Goal: Task Accomplishment & Management: Complete application form

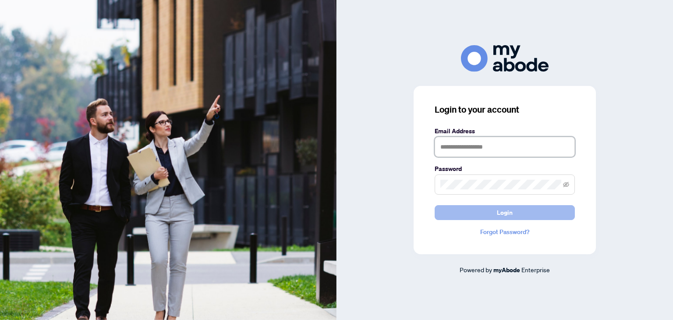
type input "**********"
click at [467, 210] on button "Login" at bounding box center [505, 212] width 140 height 15
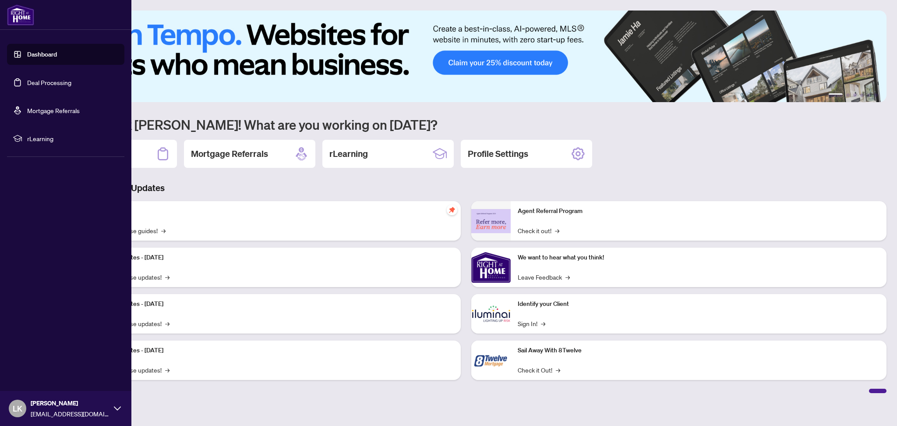
click at [27, 86] on link "Deal Processing" at bounding box center [49, 82] width 44 height 8
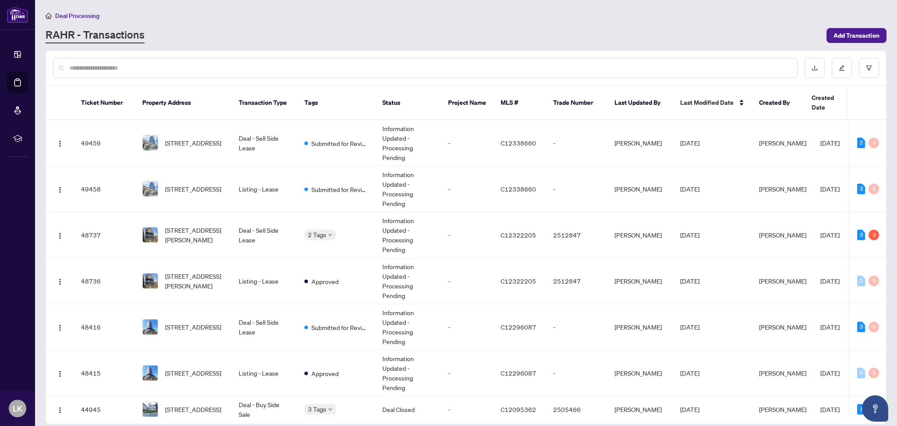
click at [249, 70] on input "text" at bounding box center [429, 68] width 721 height 10
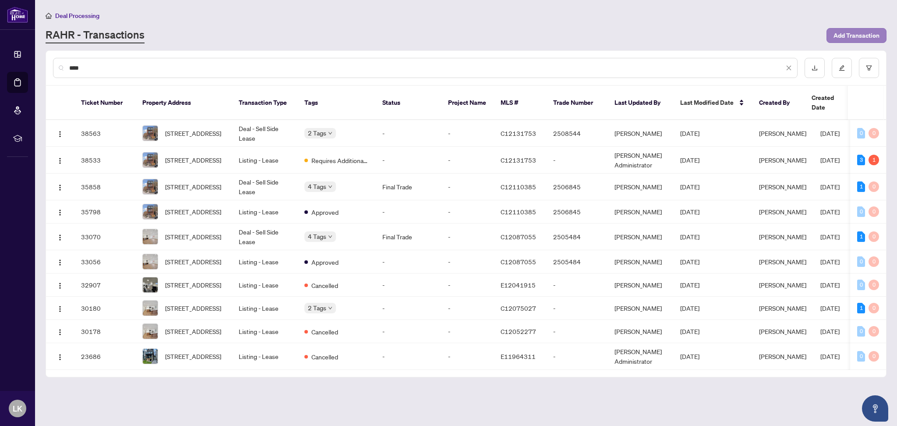
type input "***"
click at [837, 35] on span "Add Transaction" at bounding box center [857, 35] width 46 height 14
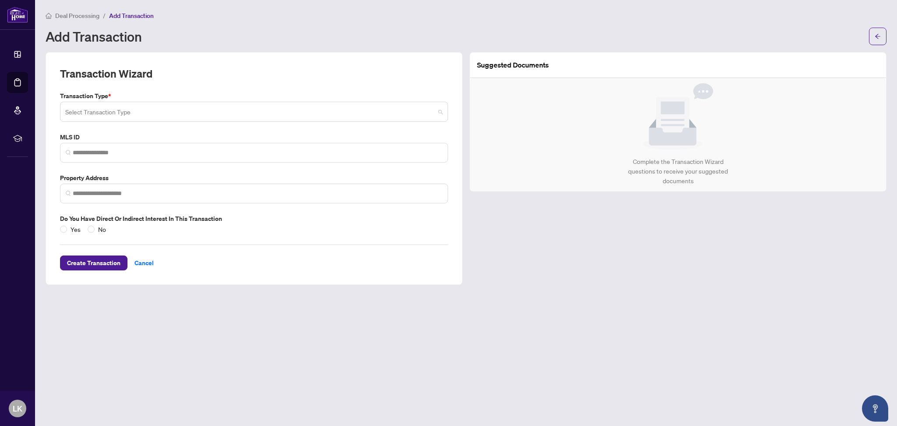
click at [125, 113] on input "search" at bounding box center [250, 112] width 370 height 19
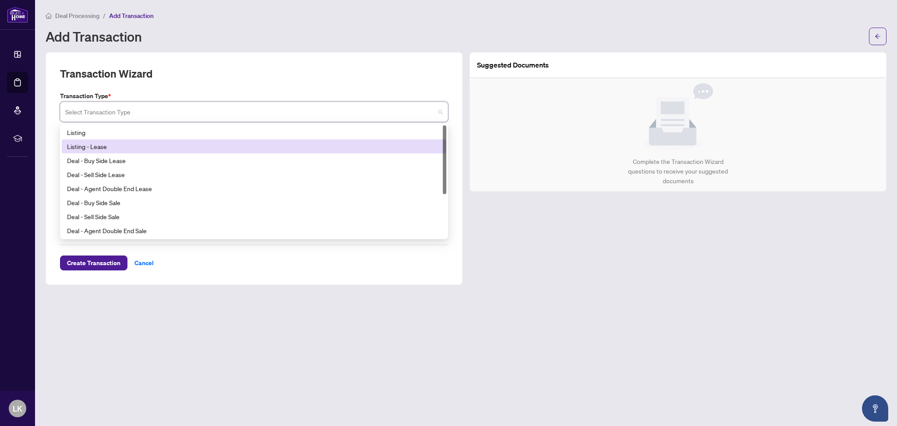
click at [107, 150] on div "Listing - Lease" at bounding box center [254, 147] width 374 height 10
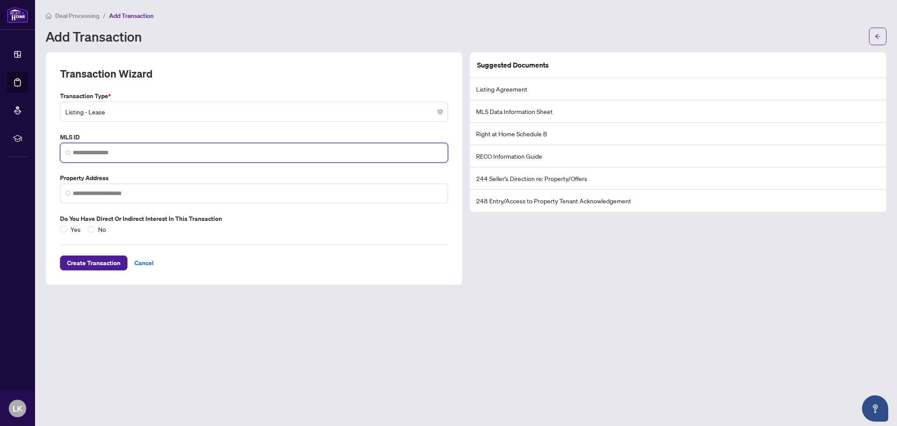
click at [101, 151] on input "search" at bounding box center [258, 152] width 370 height 9
paste input "*********"
type input "*********"
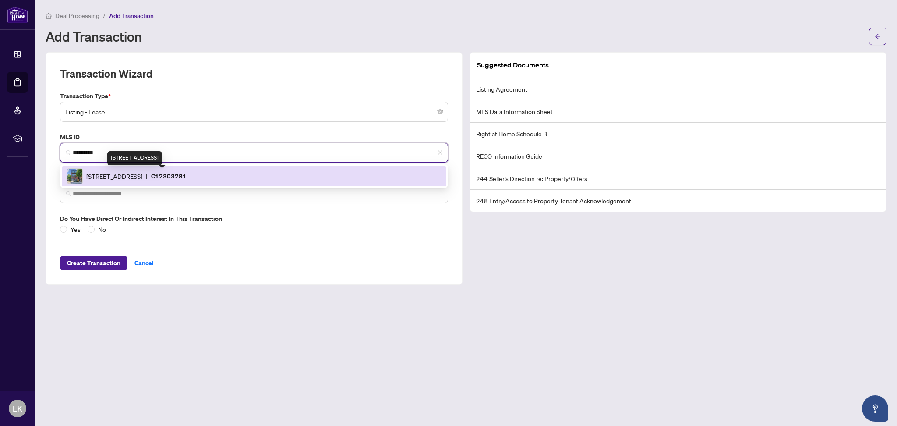
click at [99, 171] on span "[STREET_ADDRESS]" at bounding box center [114, 176] width 56 height 10
type input "**********"
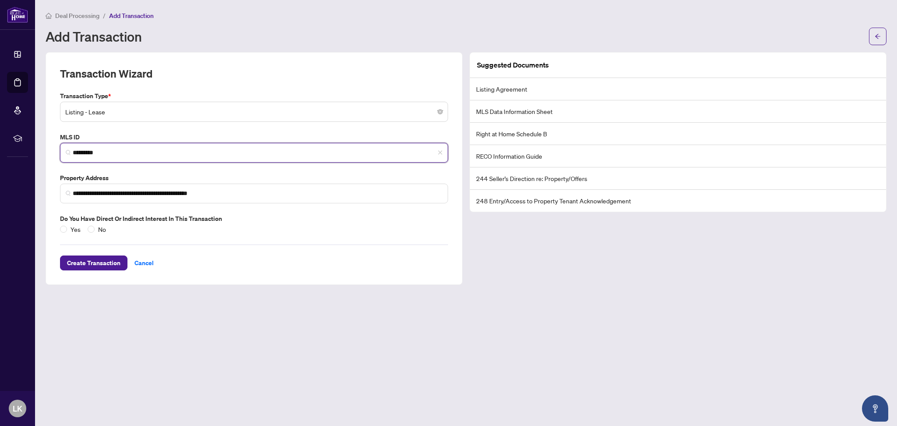
type input "*********"
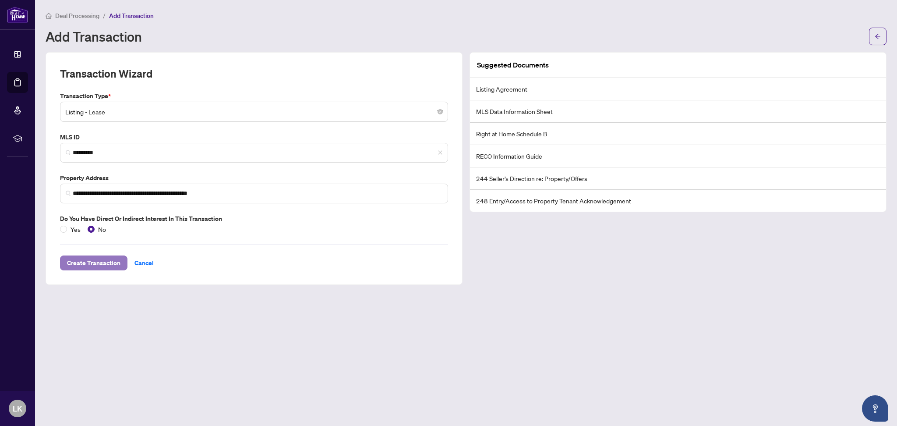
click at [102, 259] on span "Create Transaction" at bounding box center [93, 263] width 53 height 14
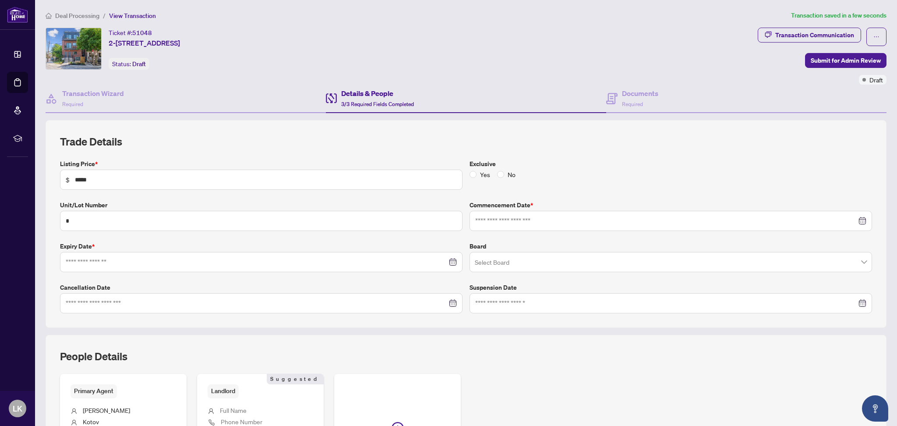
type input "**********"
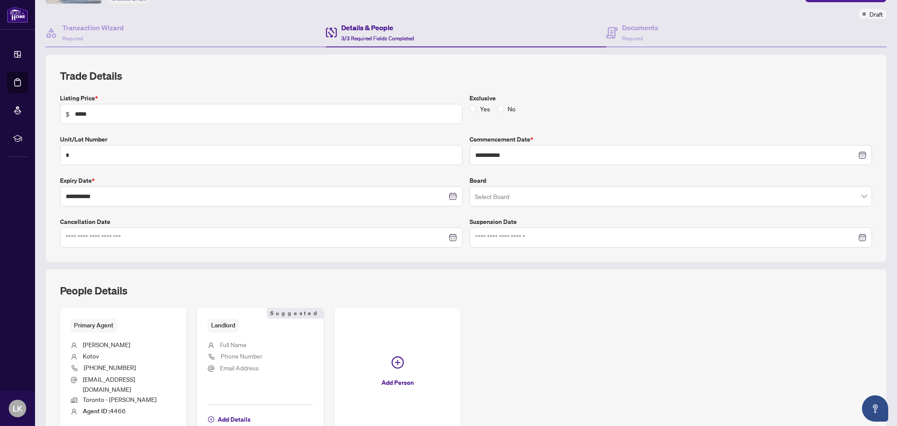
scroll to position [114, 0]
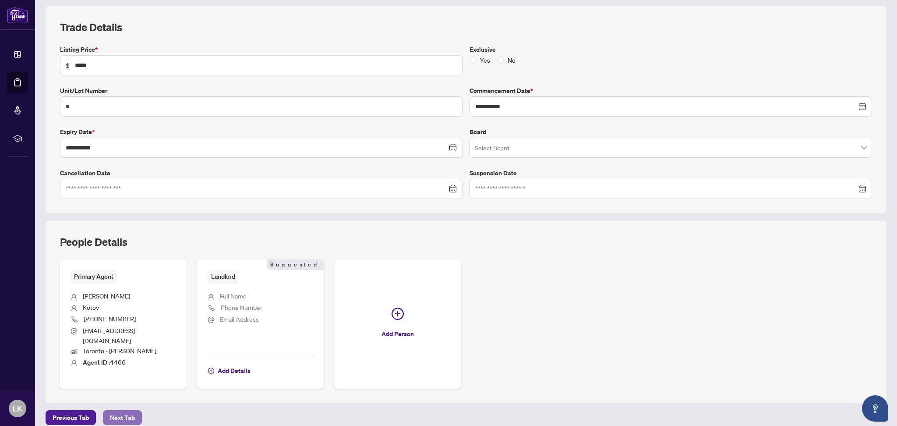
click at [118, 411] on span "Next Tab" at bounding box center [122, 418] width 25 height 14
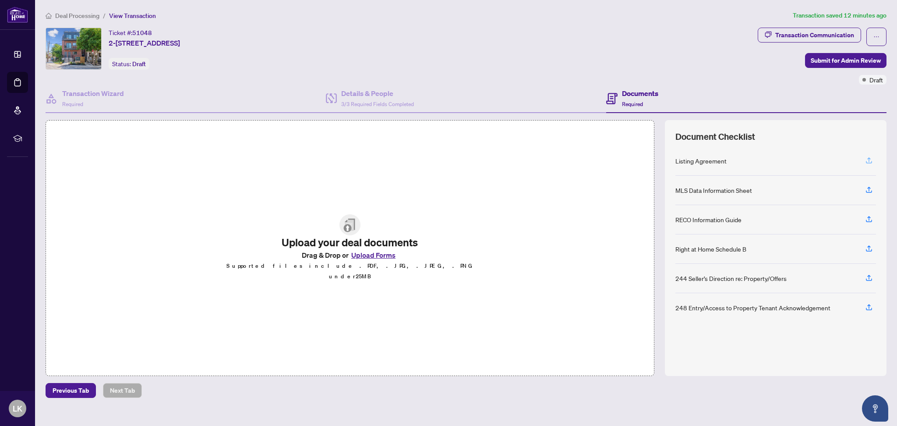
click at [870, 158] on icon "button" at bounding box center [869, 160] width 8 height 8
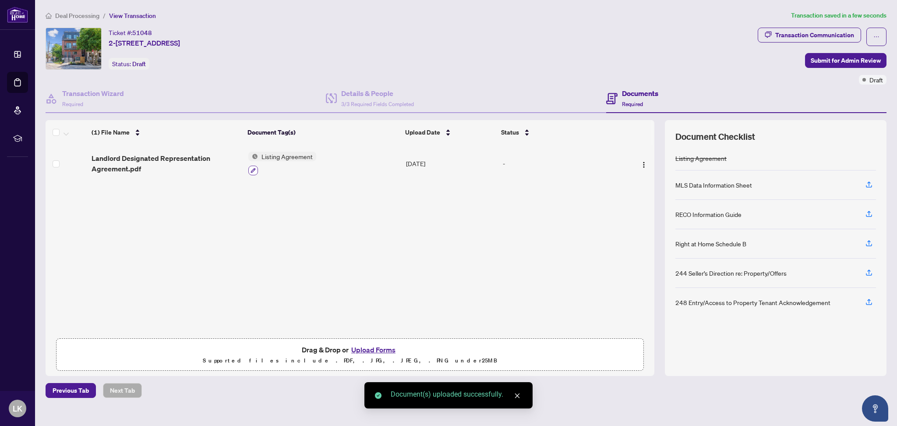
click at [251, 170] on icon "button" at bounding box center [253, 170] width 5 height 5
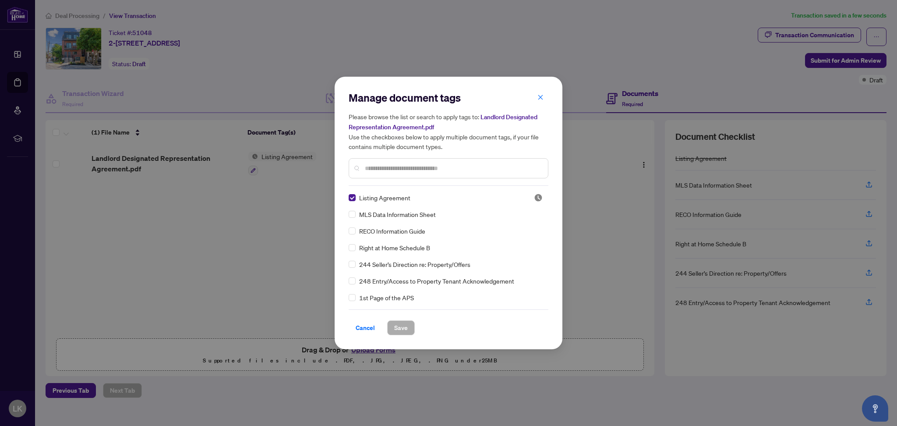
click at [378, 166] on input "text" at bounding box center [453, 168] width 176 height 10
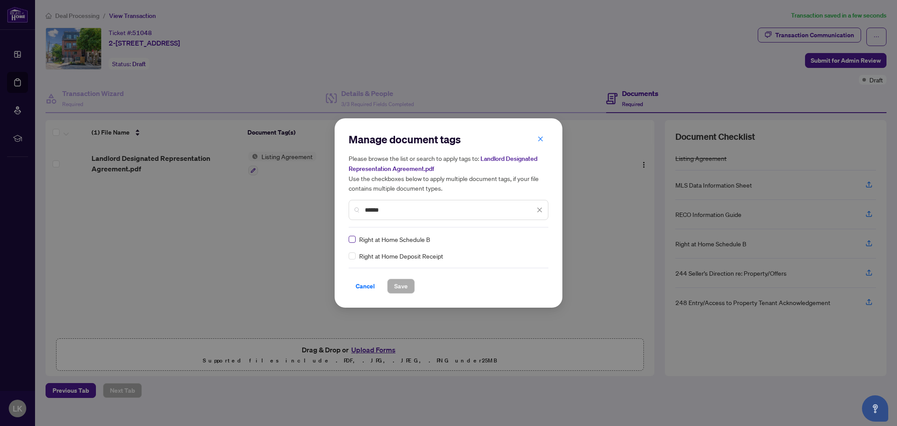
type input "*****"
click at [400, 277] on div "Cancel Save" at bounding box center [449, 281] width 200 height 26
click at [400, 283] on span "Save" at bounding box center [401, 286] width 14 height 14
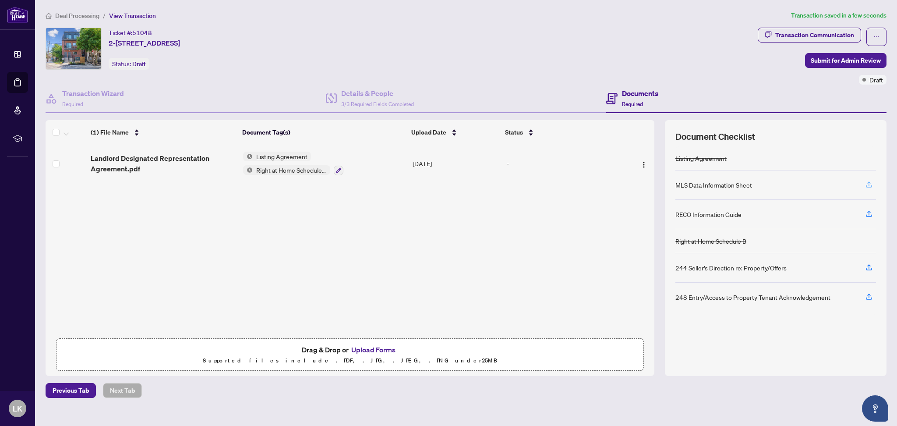
click at [871, 184] on icon "button" at bounding box center [869, 185] width 8 height 8
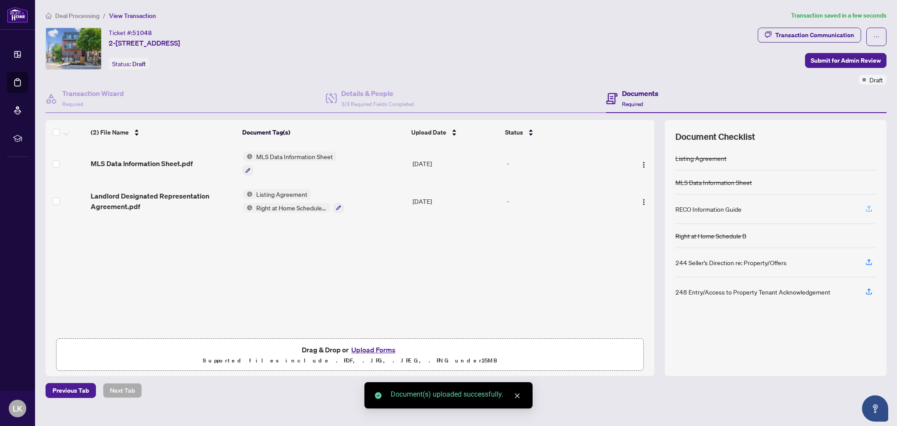
click at [870, 208] on icon "button" at bounding box center [869, 209] width 8 height 8
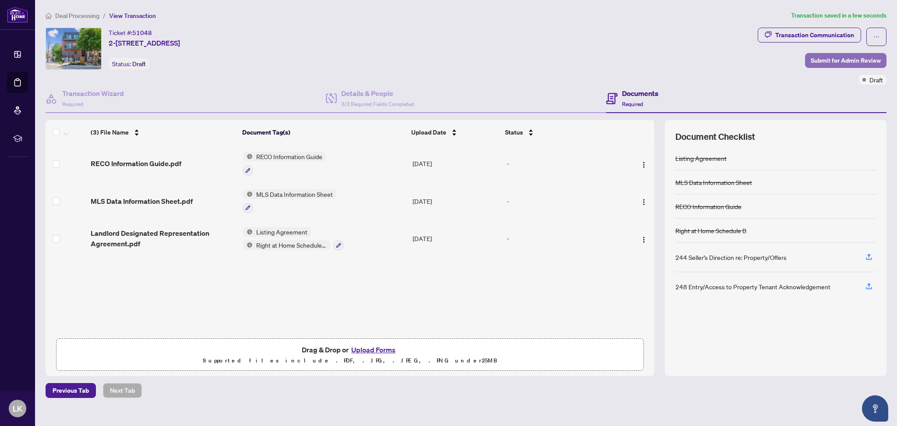
click at [829, 58] on span "Submit for Admin Review" at bounding box center [846, 60] width 70 height 14
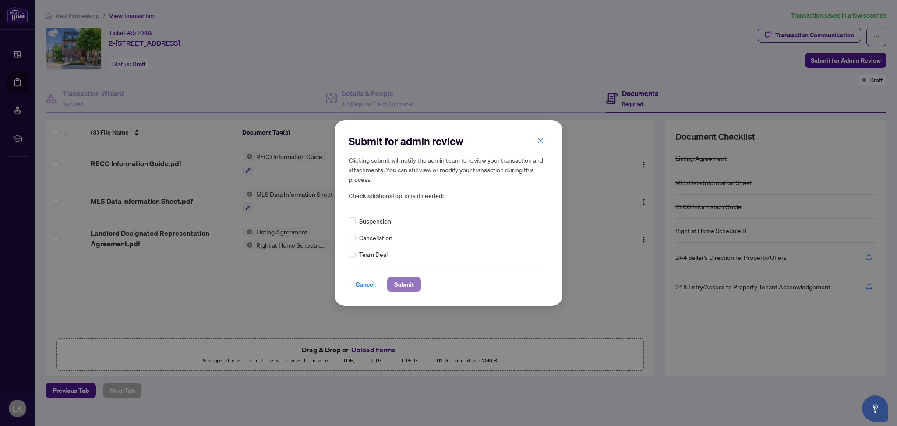
click at [405, 287] on span "Submit" at bounding box center [404, 284] width 20 height 14
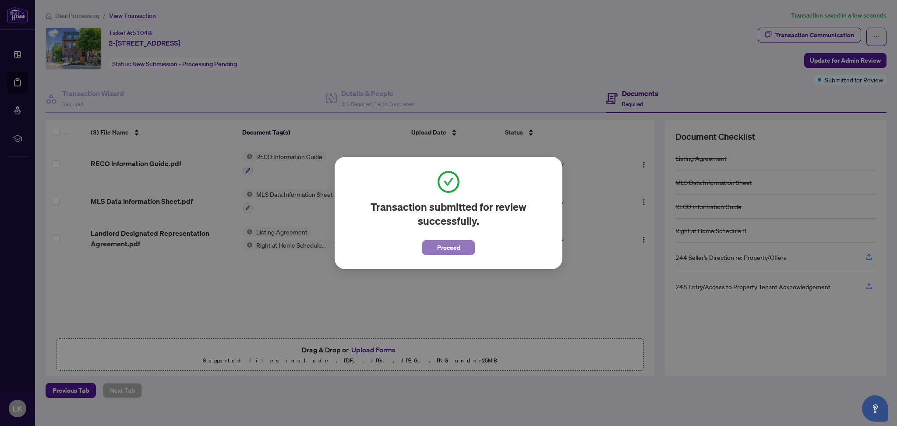
click at [451, 246] on span "Proceed" at bounding box center [448, 248] width 23 height 14
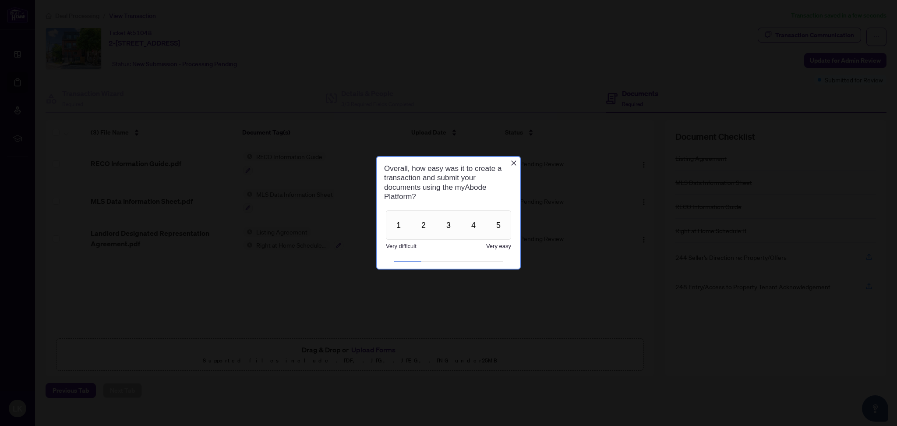
drag, startPoint x: 421, startPoint y: 198, endPoint x: 388, endPoint y: 166, distance: 45.9
click at [388, 166] on h1 "Overall, how easy was it to create a transaction and submit your documents usin…" at bounding box center [446, 182] width 125 height 37
click at [456, 228] on button "3" at bounding box center [448, 224] width 25 height 29
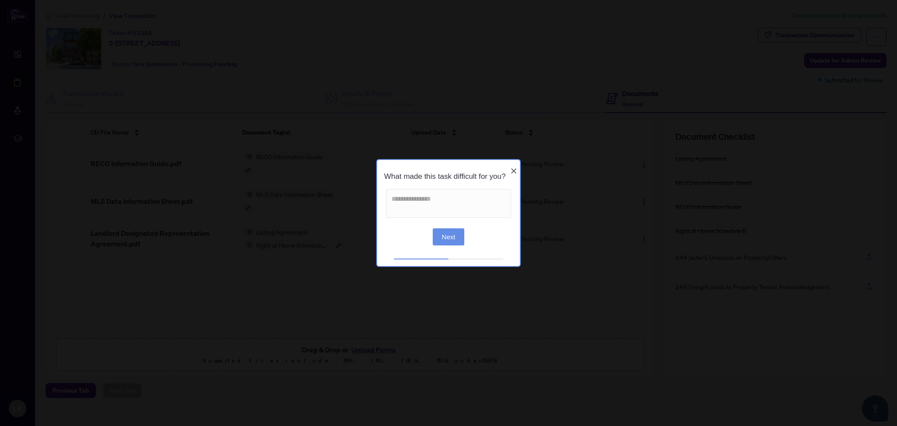
click at [451, 236] on button "Next" at bounding box center [449, 236] width 32 height 17
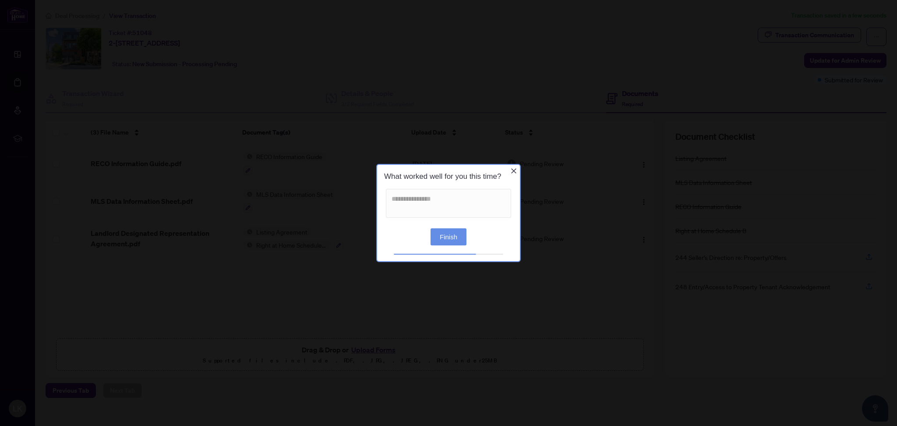
click at [451, 232] on button "Finish" at bounding box center [449, 236] width 36 height 17
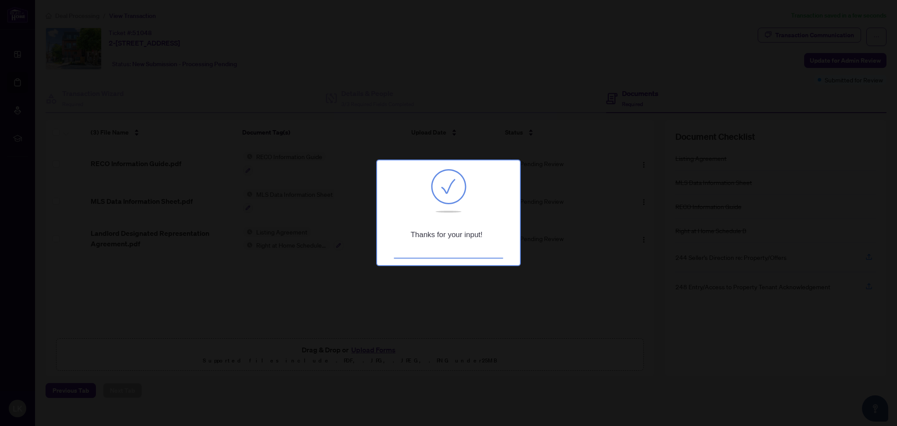
click at [546, 233] on div at bounding box center [448, 213] width 897 height 426
click at [495, 230] on h1 "Thanks for your input!" at bounding box center [446, 234] width 125 height 9
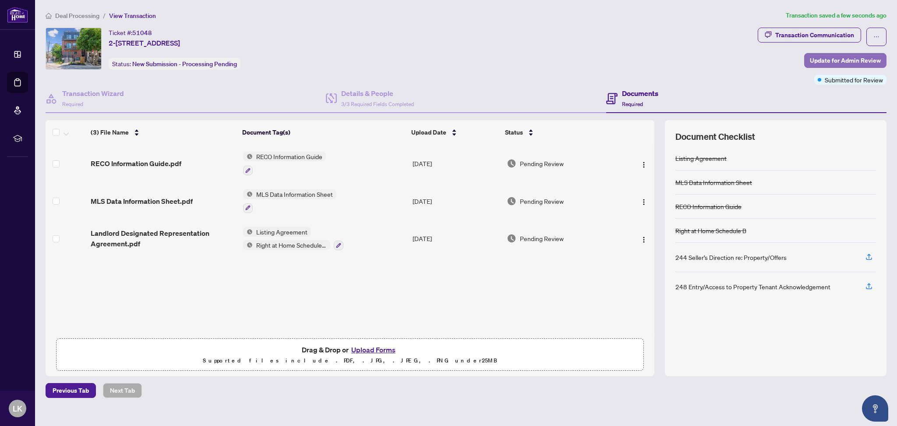
click at [831, 56] on span "Update for Admin Review" at bounding box center [845, 60] width 71 height 14
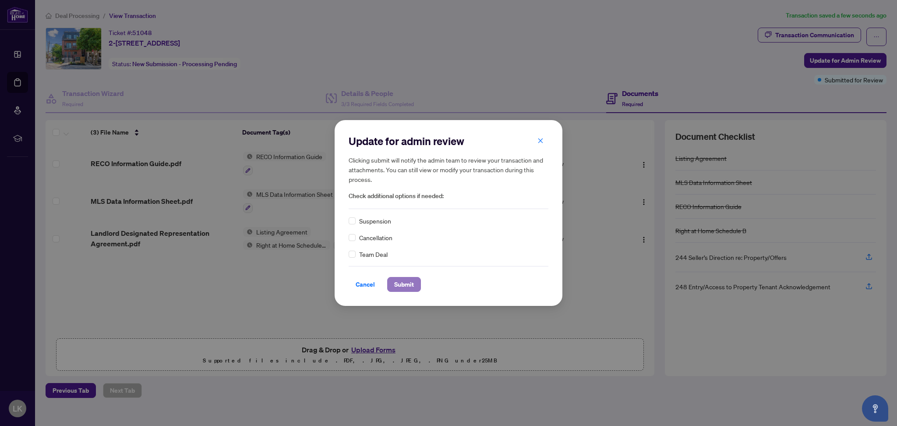
click at [408, 282] on span "Submit" at bounding box center [404, 284] width 20 height 14
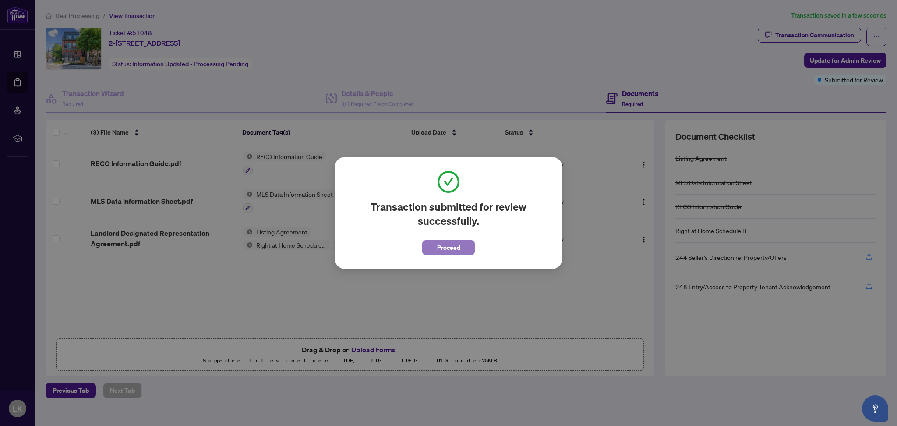
click at [459, 246] on span "Proceed" at bounding box center [448, 248] width 23 height 14
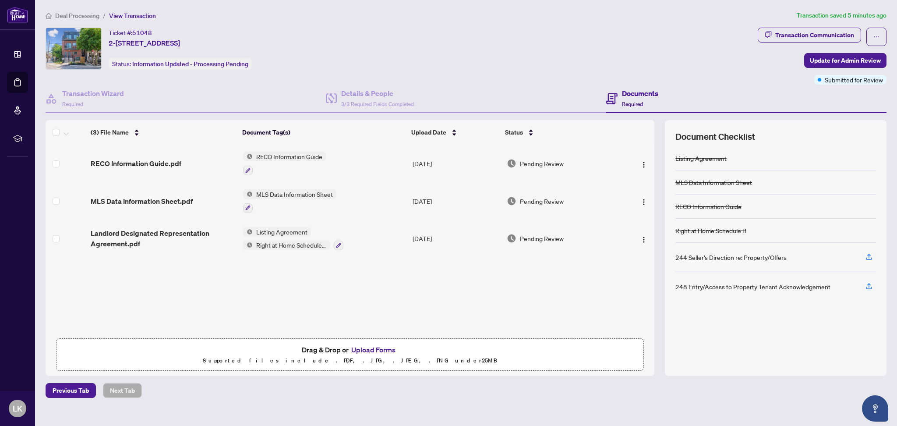
click at [381, 351] on button "Upload Forms" at bounding box center [374, 349] width 50 height 11
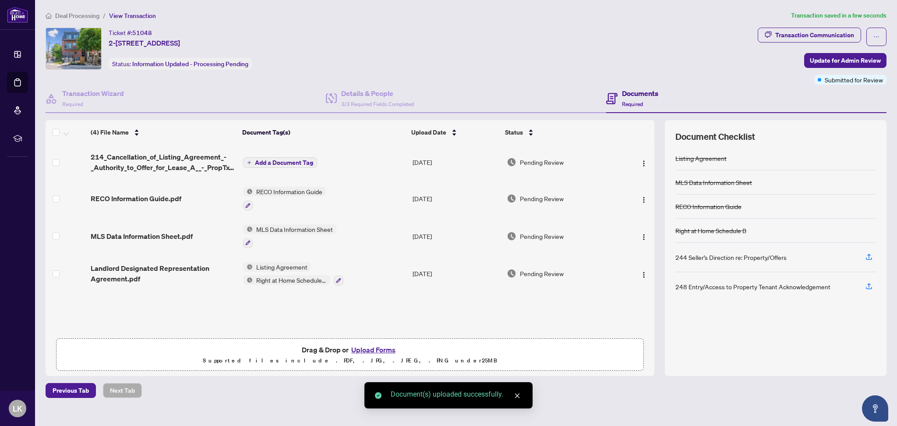
click at [269, 162] on span "Add a Document Tag" at bounding box center [284, 163] width 58 height 6
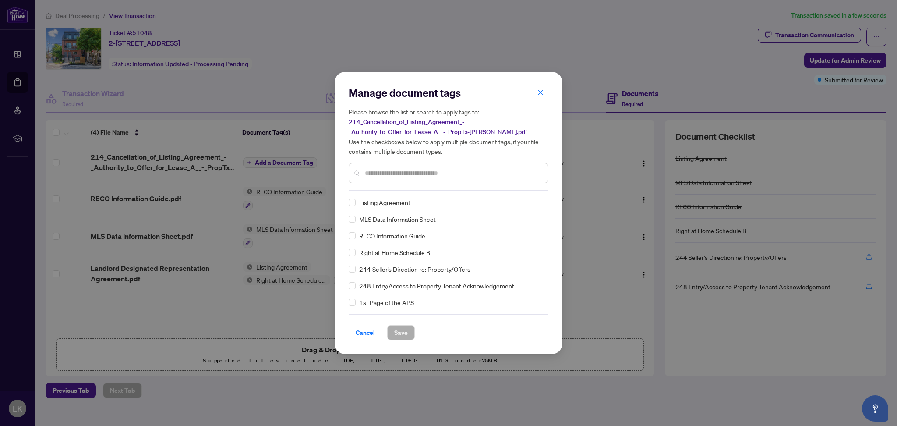
click at [367, 188] on div "Manage document tags Please browse the list or search to apply tags to: 214_Can…" at bounding box center [449, 138] width 200 height 105
click at [369, 174] on input "text" at bounding box center [453, 173] width 176 height 10
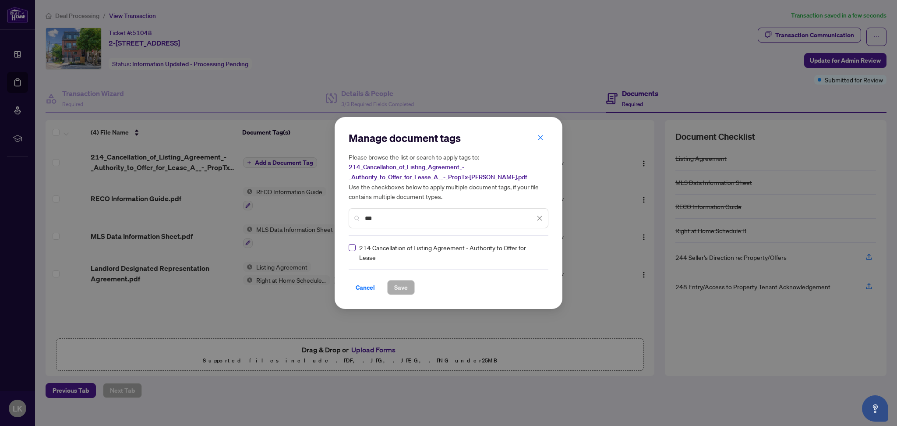
type input "***"
click at [397, 286] on span "Save" at bounding box center [401, 287] width 14 height 14
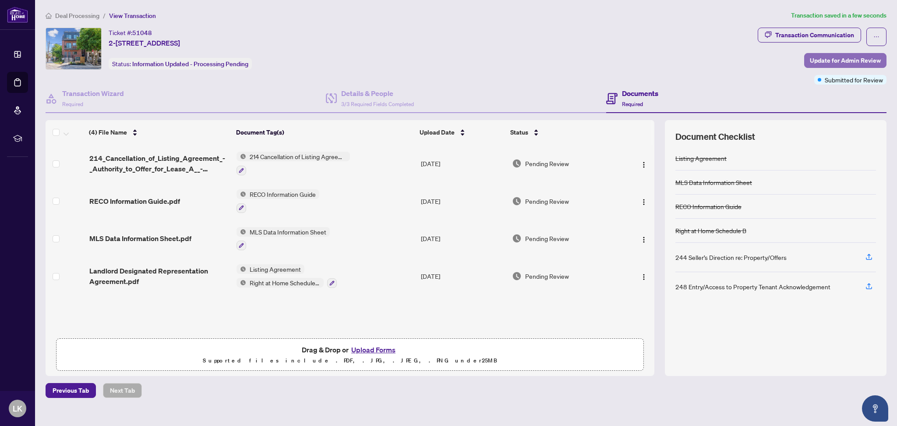
click at [841, 55] on span "Update for Admin Review" at bounding box center [845, 60] width 71 height 14
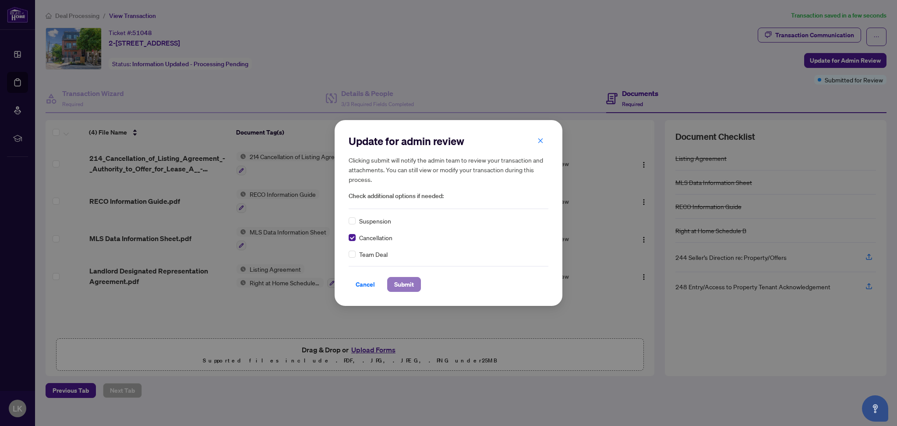
click at [401, 286] on span "Submit" at bounding box center [404, 284] width 20 height 14
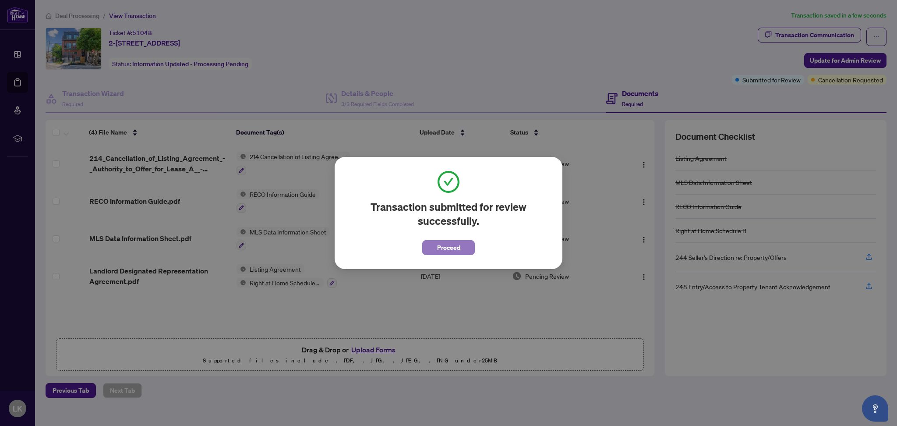
click at [436, 248] on button "Proceed" at bounding box center [448, 247] width 53 height 15
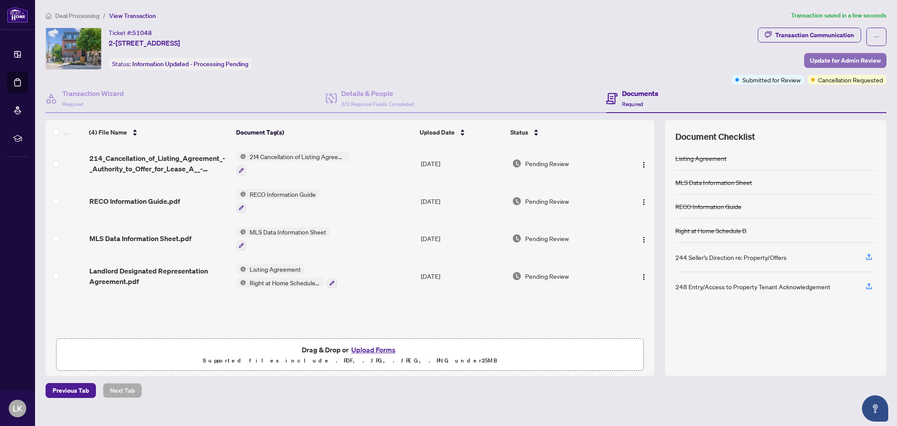
click at [822, 58] on span "Update for Admin Review" at bounding box center [845, 60] width 71 height 14
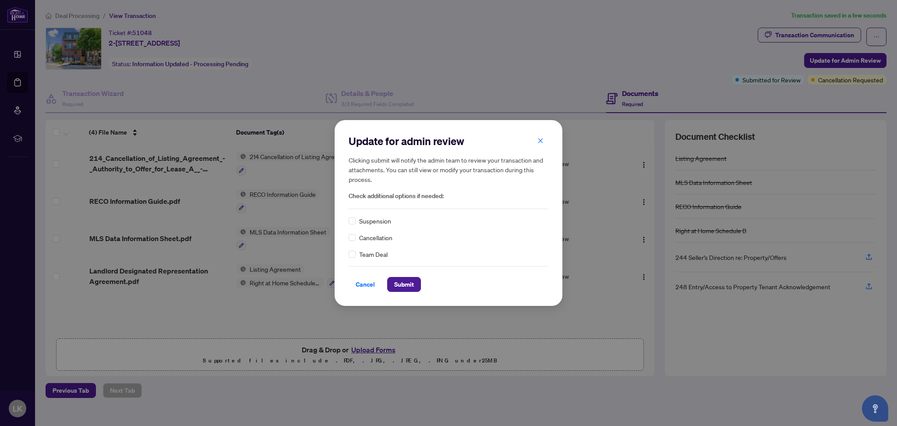
click at [365, 239] on span "Cancellation" at bounding box center [375, 238] width 33 height 10
click at [405, 280] on span "Submit" at bounding box center [404, 284] width 20 height 14
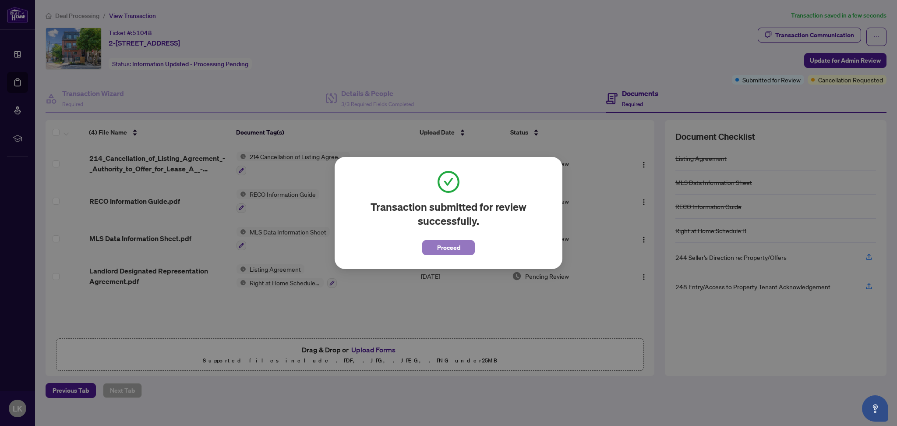
click at [447, 251] on span "Proceed" at bounding box center [448, 248] width 23 height 14
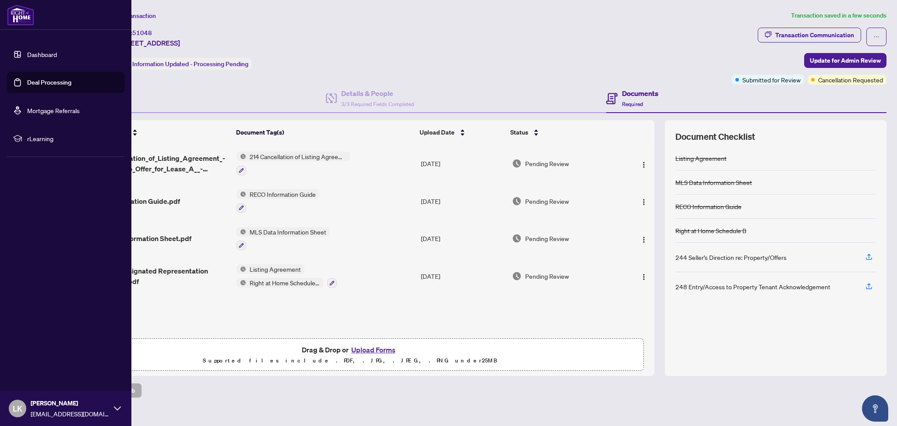
click at [45, 79] on link "Deal Processing" at bounding box center [49, 82] width 44 height 8
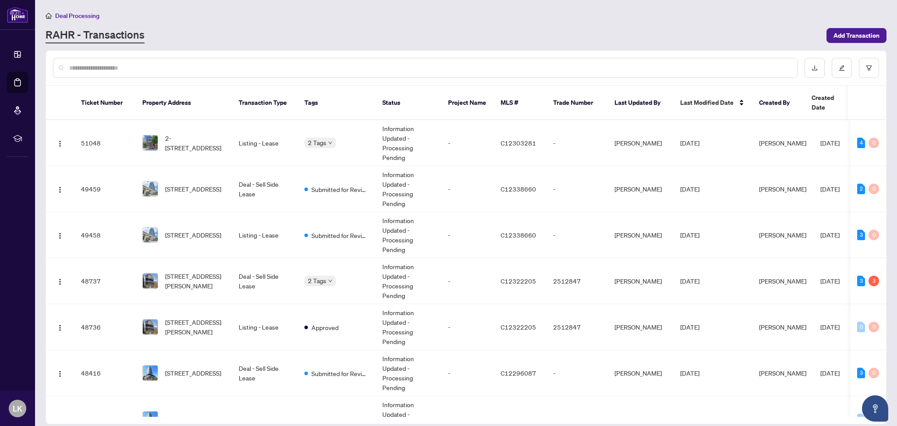
click at [202, 67] on input "text" at bounding box center [429, 68] width 721 height 10
paste input "**********"
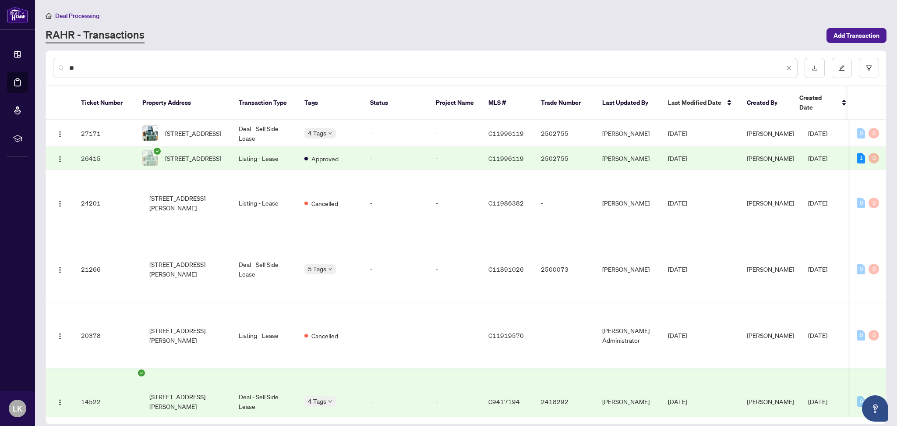
type input "*"
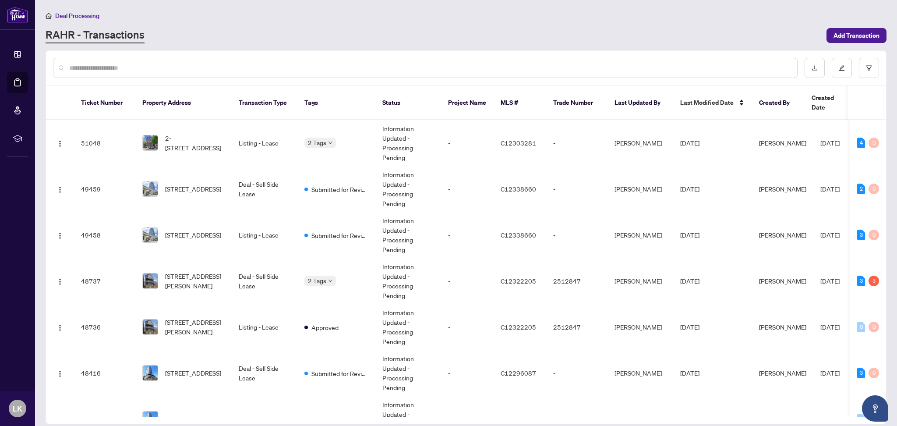
click at [185, 65] on input "text" at bounding box center [429, 68] width 721 height 10
click at [174, 133] on span "2-[STREET_ADDRESS]" at bounding box center [195, 142] width 60 height 19
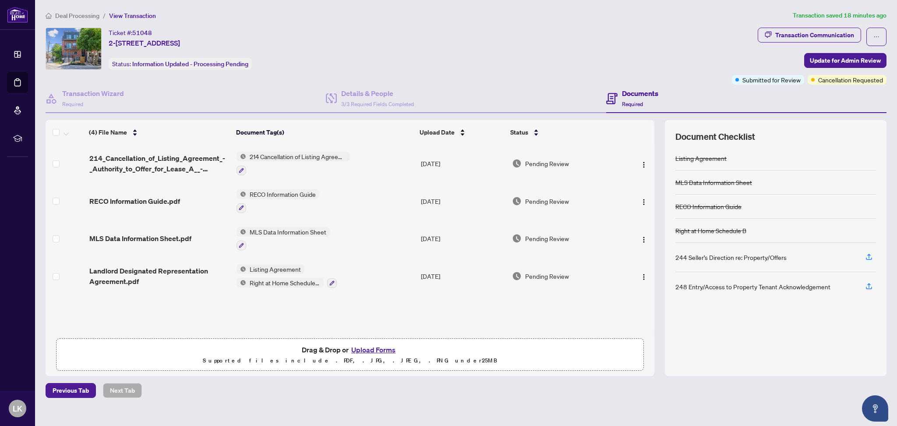
click at [383, 350] on button "Upload Forms" at bounding box center [374, 349] width 50 height 11
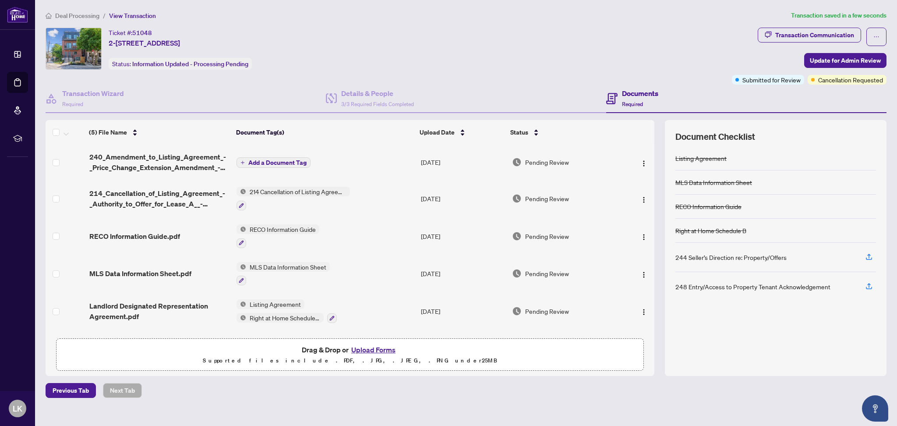
click at [260, 161] on span "Add a Document Tag" at bounding box center [277, 163] width 58 height 6
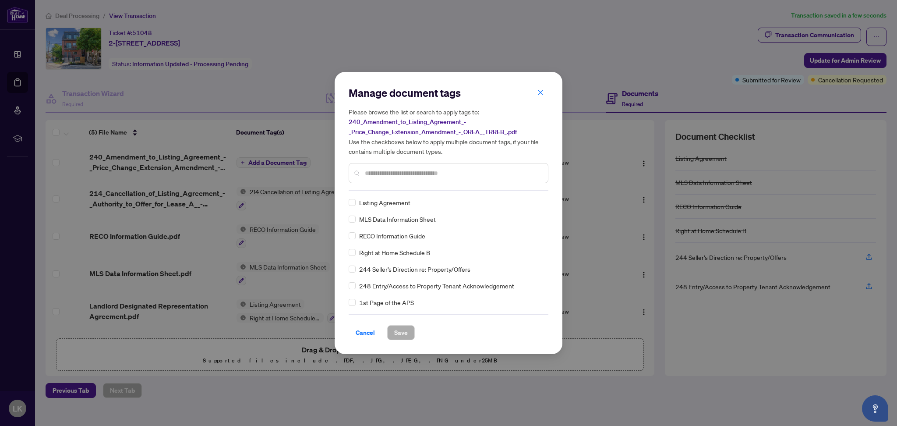
click at [377, 170] on input "text" at bounding box center [453, 173] width 176 height 10
click at [389, 177] on input "text" at bounding box center [453, 173] width 176 height 10
click at [388, 170] on input "text" at bounding box center [453, 173] width 176 height 10
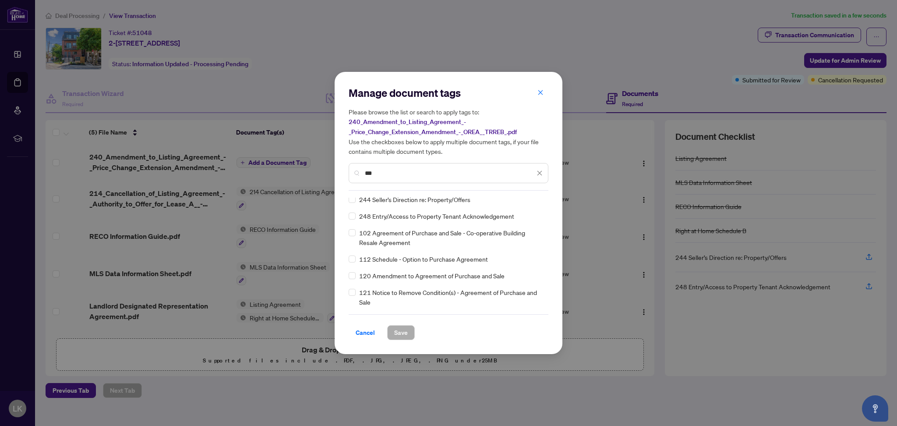
scroll to position [0, 0]
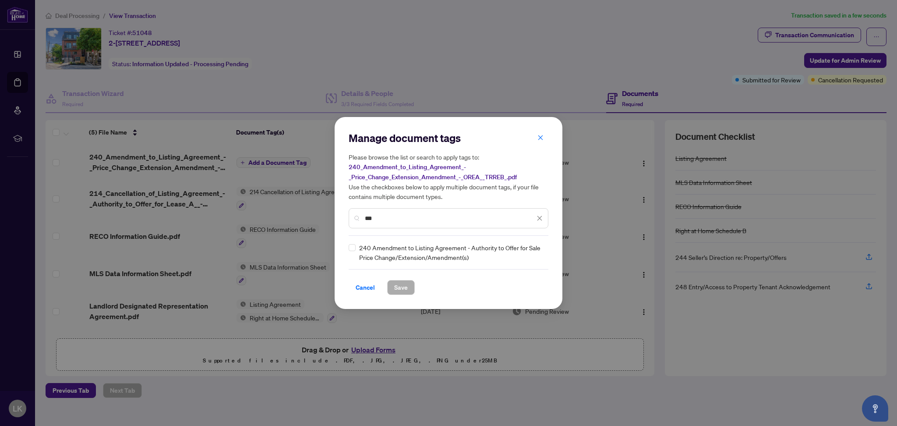
type input "***"
click at [402, 287] on span "Save" at bounding box center [401, 287] width 14 height 14
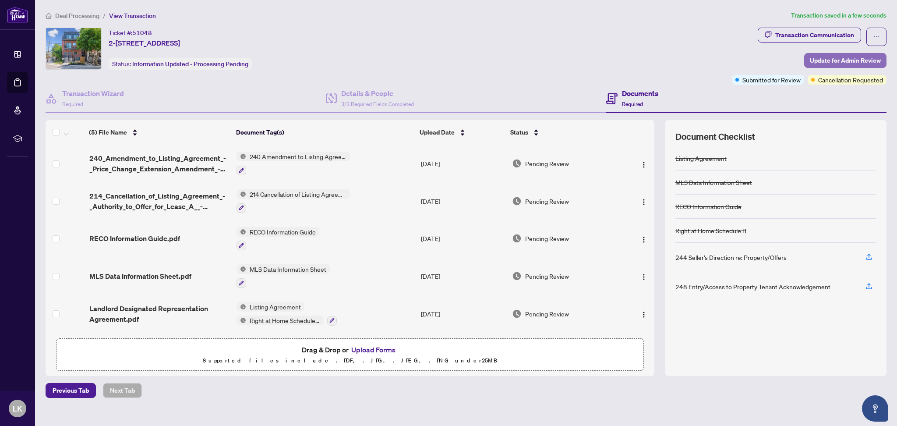
click at [825, 58] on span "Update for Admin Review" at bounding box center [845, 60] width 71 height 14
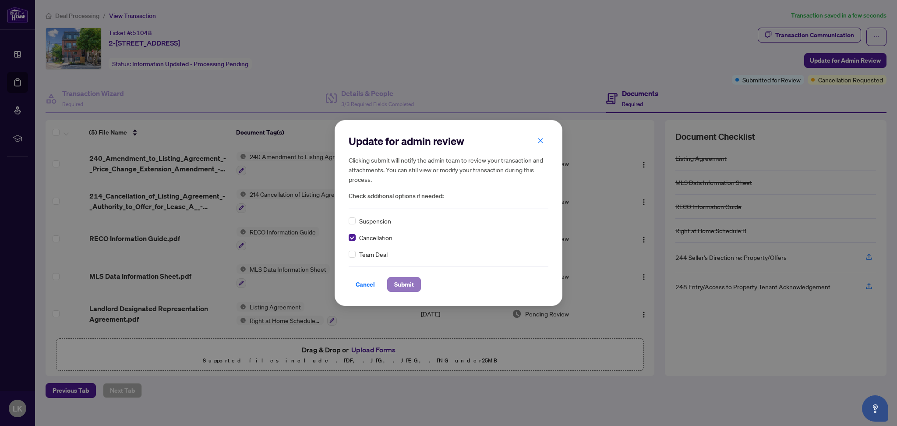
click at [397, 286] on span "Submit" at bounding box center [404, 284] width 20 height 14
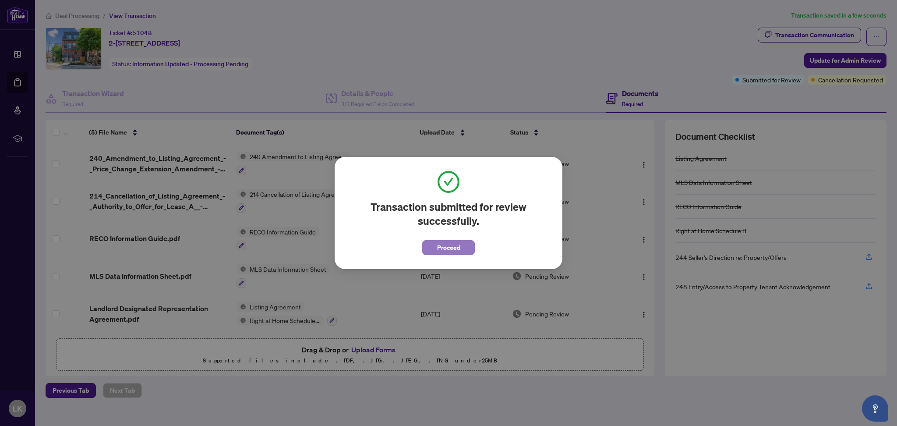
click at [454, 245] on span "Proceed" at bounding box center [448, 248] width 23 height 14
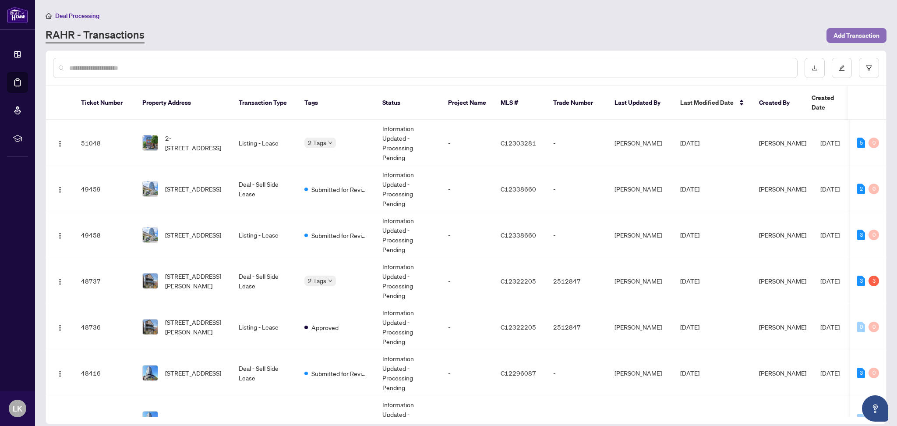
click at [862, 34] on span "Add Transaction" at bounding box center [857, 35] width 46 height 14
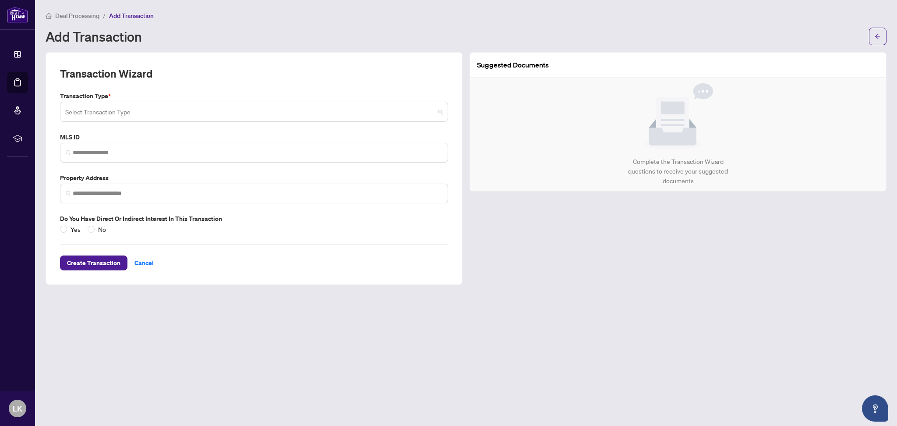
click at [354, 113] on input "search" at bounding box center [250, 112] width 370 height 19
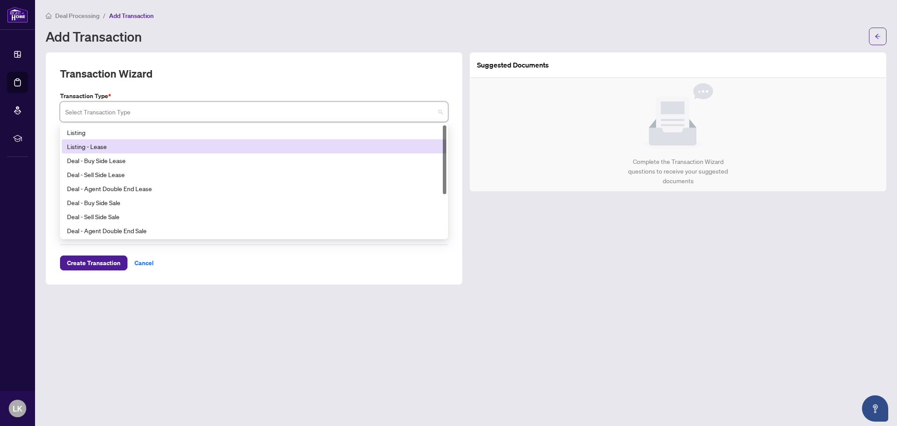
click at [219, 146] on div "Listing - Lease" at bounding box center [254, 147] width 374 height 10
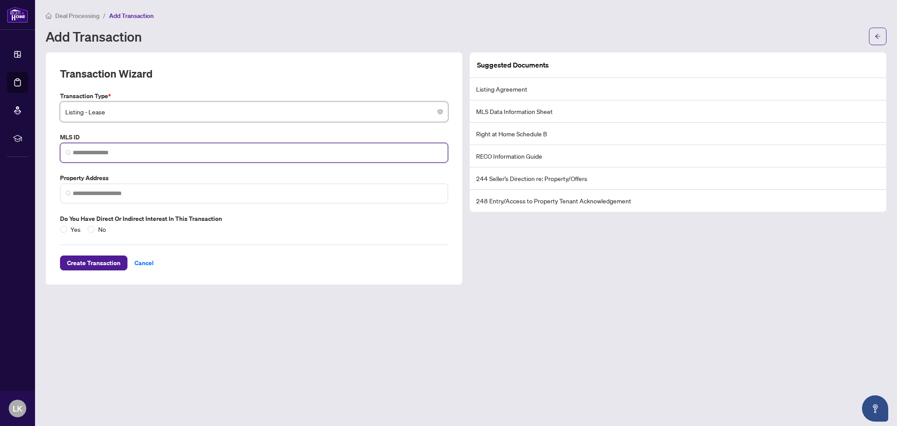
click at [167, 149] on input "search" at bounding box center [258, 152] width 370 height 9
paste input "*********"
type input "*********"
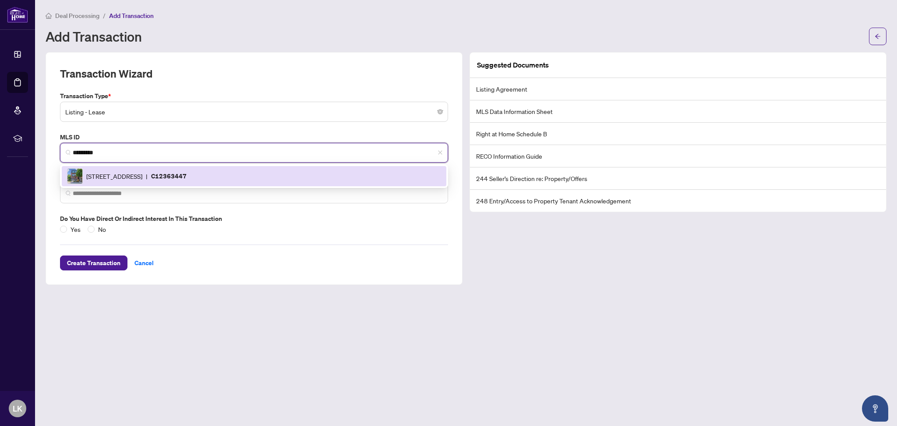
click at [130, 171] on span "[STREET_ADDRESS]" at bounding box center [114, 176] width 56 height 10
type input "**********"
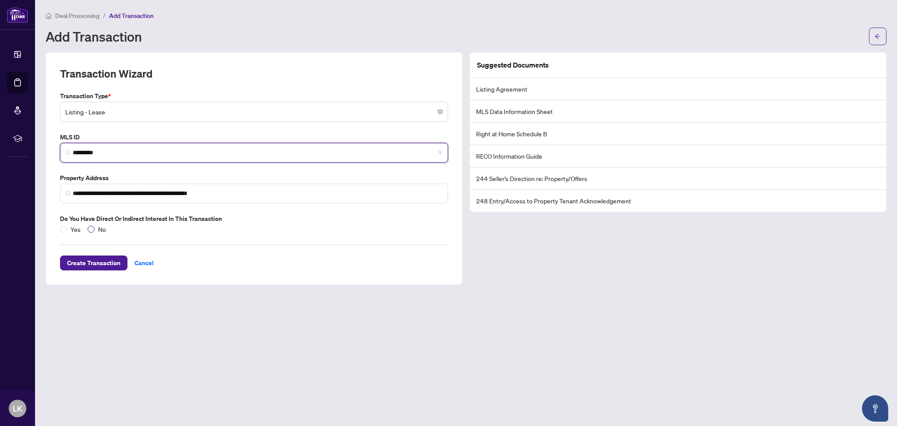
type input "*********"
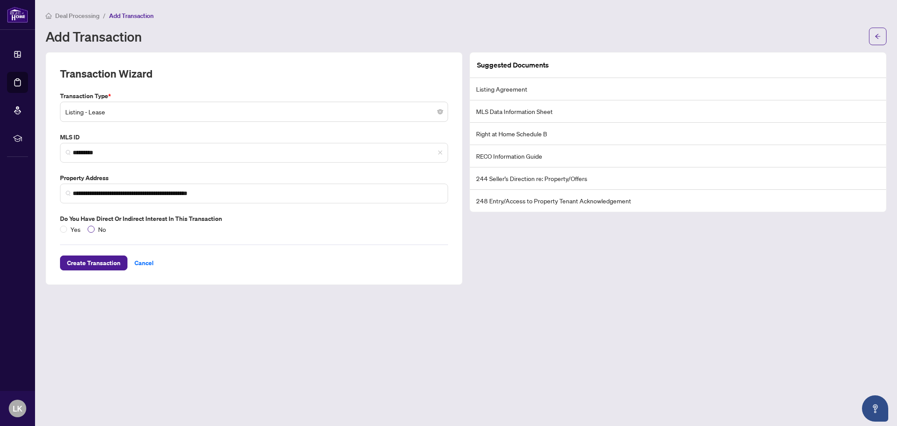
click at [101, 229] on span "No" at bounding box center [102, 229] width 15 height 10
click at [110, 265] on span "Create Transaction" at bounding box center [93, 263] width 53 height 14
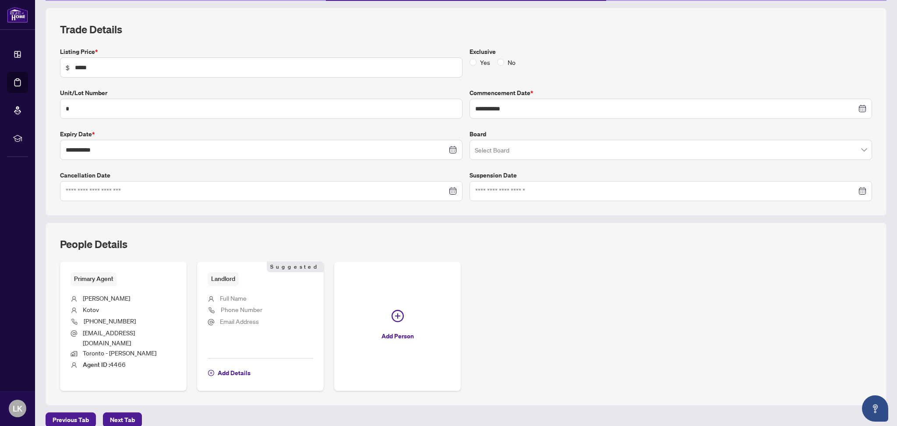
scroll to position [114, 0]
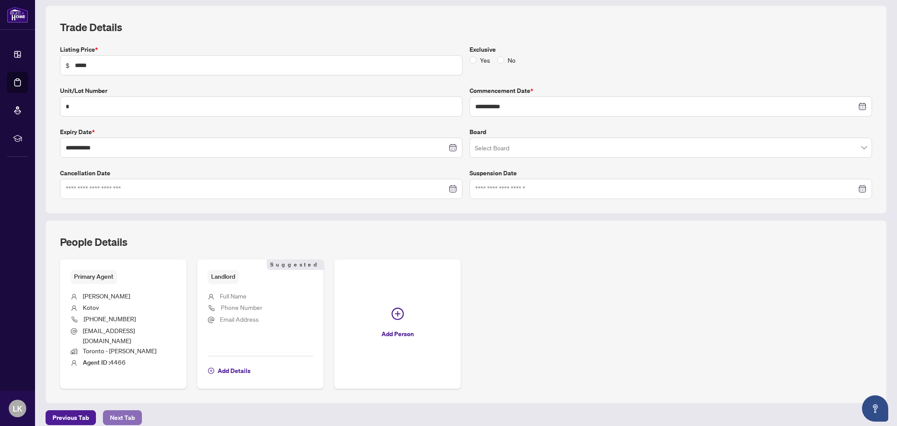
click at [120, 411] on span "Next Tab" at bounding box center [122, 418] width 25 height 14
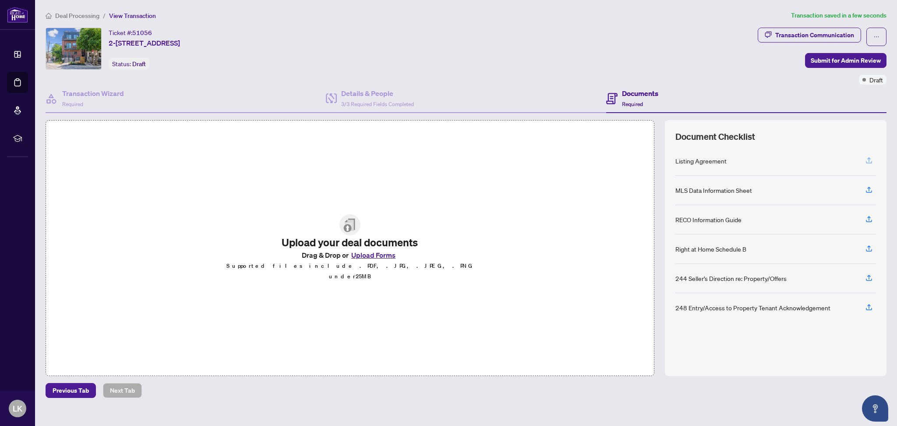
click at [871, 154] on span "button" at bounding box center [869, 161] width 8 height 14
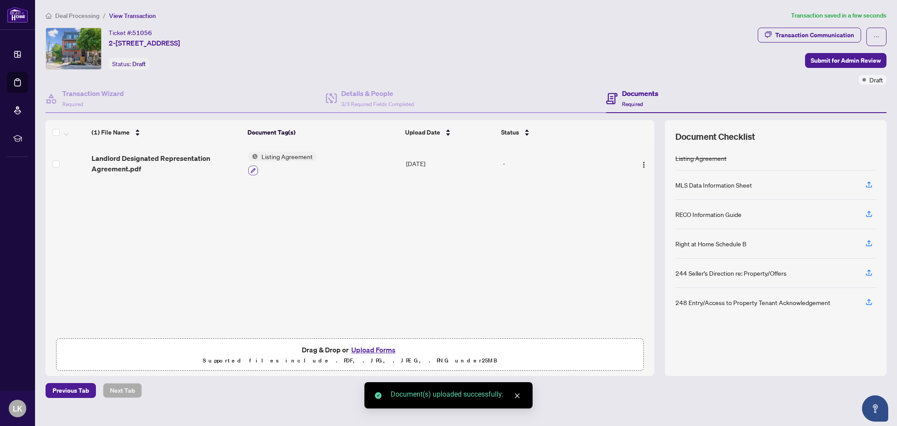
click at [251, 168] on icon "button" at bounding box center [253, 170] width 5 height 5
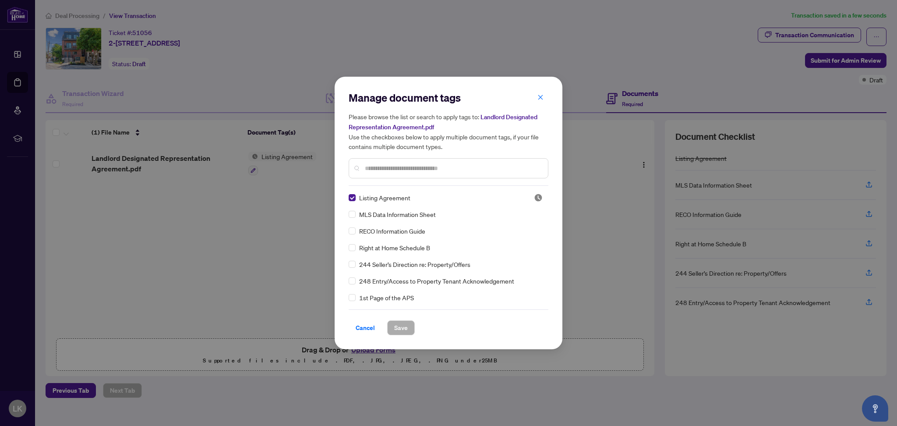
click at [375, 163] on input "text" at bounding box center [453, 168] width 176 height 10
type input "*****"
click at [372, 197] on span "Right at Home Schedule B" at bounding box center [394, 198] width 71 height 10
click at [399, 329] on span "Save" at bounding box center [401, 328] width 14 height 14
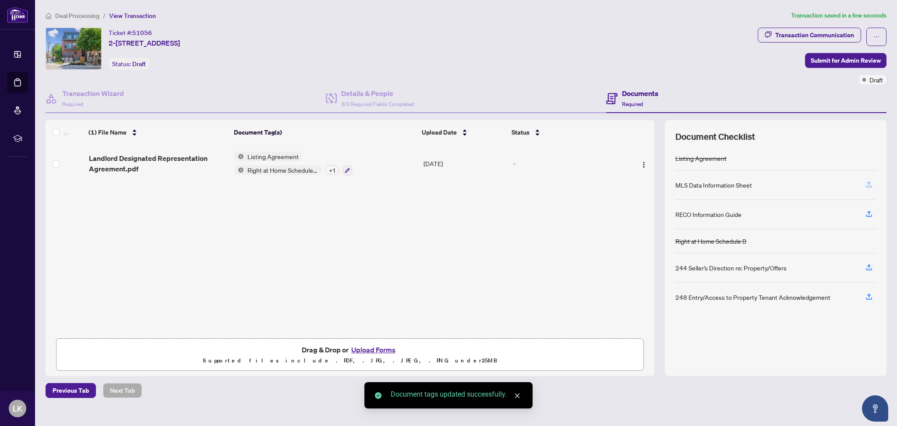
click at [871, 182] on icon "button" at bounding box center [869, 185] width 8 height 8
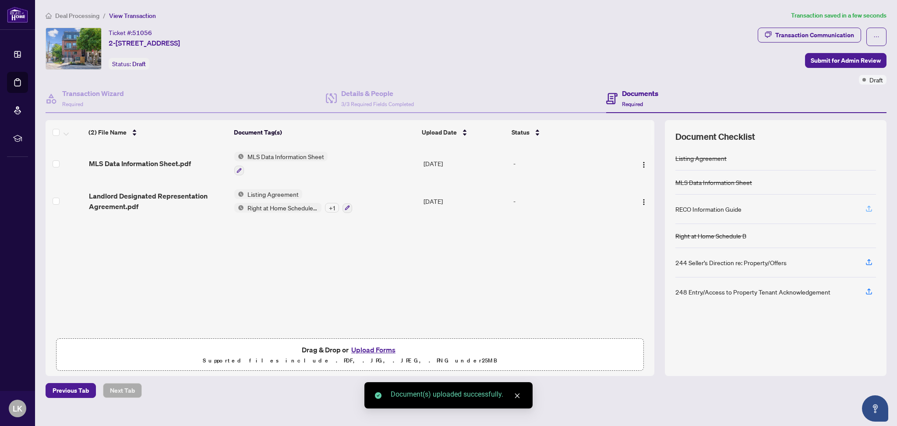
click at [870, 207] on icon "button" at bounding box center [869, 209] width 8 height 8
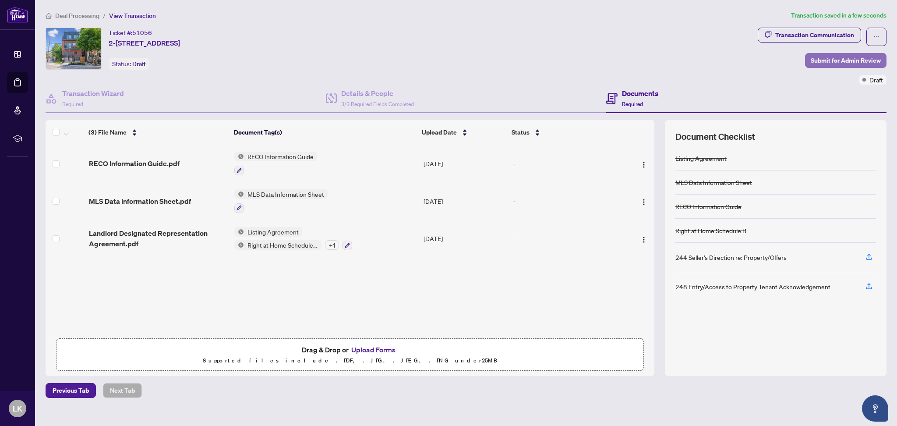
click at [829, 57] on span "Submit for Admin Review" at bounding box center [846, 60] width 70 height 14
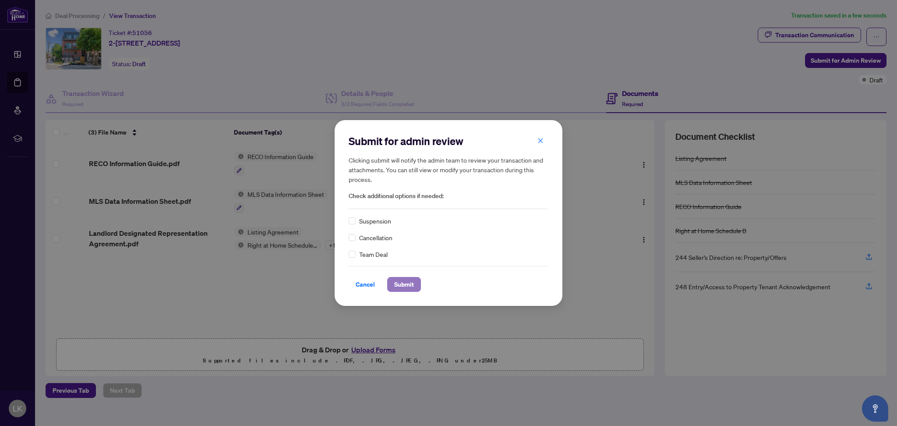
click at [411, 283] on span "Submit" at bounding box center [404, 284] width 20 height 14
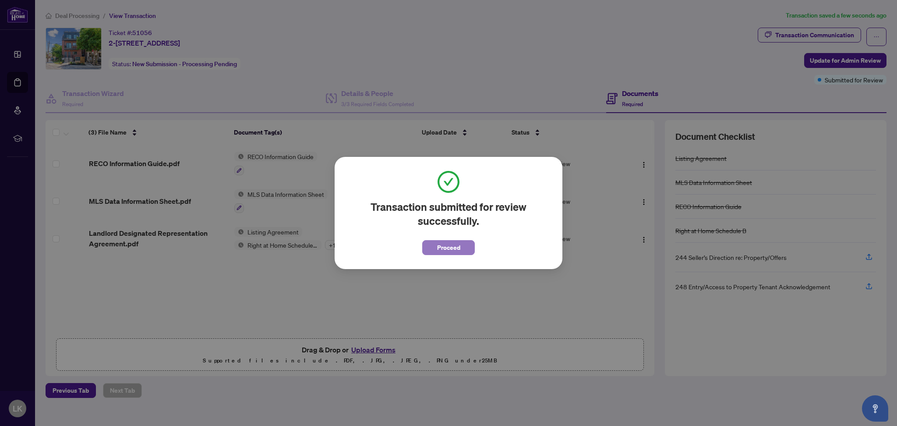
click at [450, 245] on span "Proceed" at bounding box center [448, 248] width 23 height 14
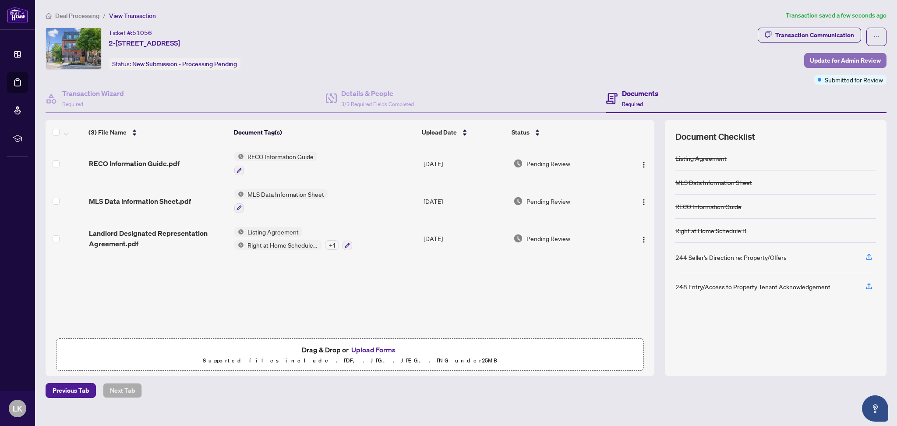
click at [814, 59] on span "Update for Admin Review" at bounding box center [845, 60] width 71 height 14
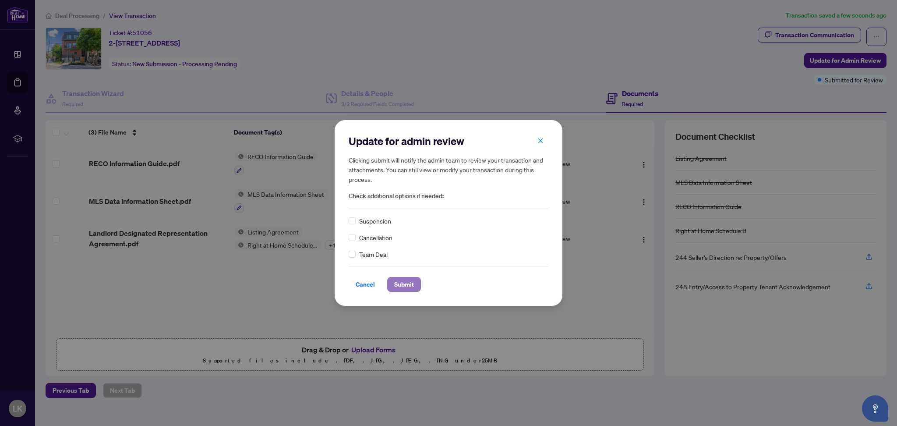
click at [393, 283] on button "Submit" at bounding box center [404, 284] width 34 height 15
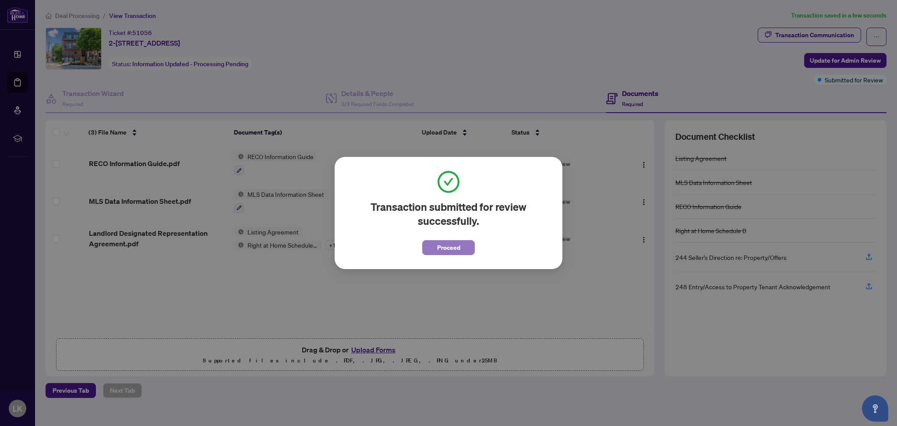
click at [446, 249] on span "Proceed" at bounding box center [448, 248] width 23 height 14
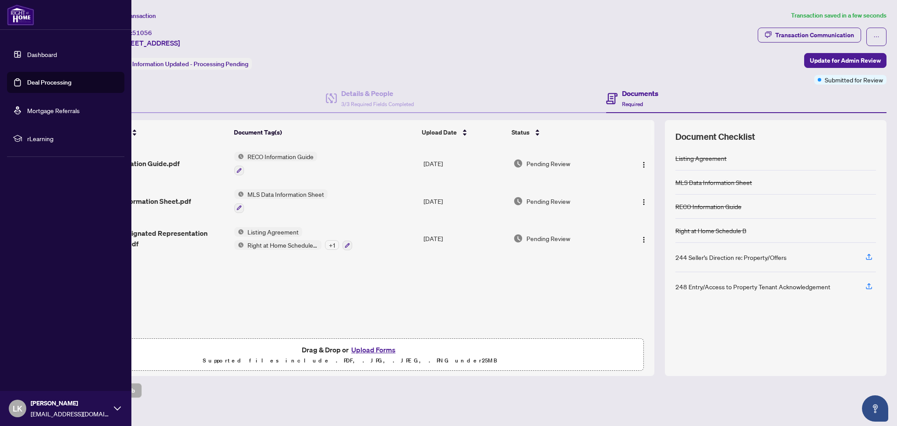
click at [27, 82] on link "Deal Processing" at bounding box center [49, 82] width 44 height 8
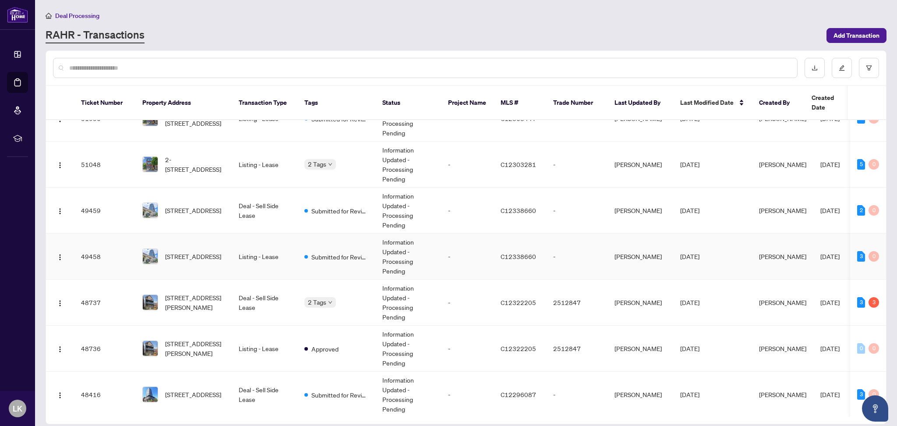
scroll to position [58, 0]
